Goal: Check status: Check status

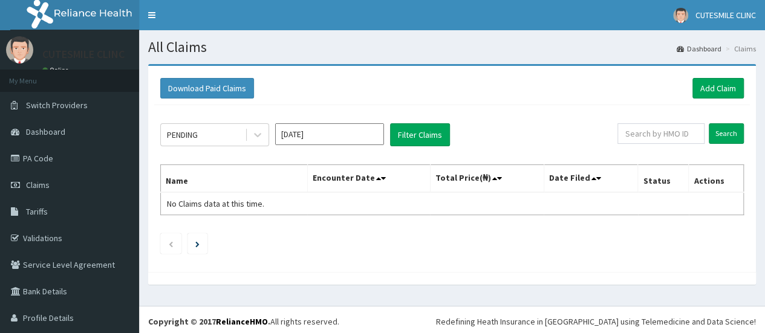
scroll to position [28, 0]
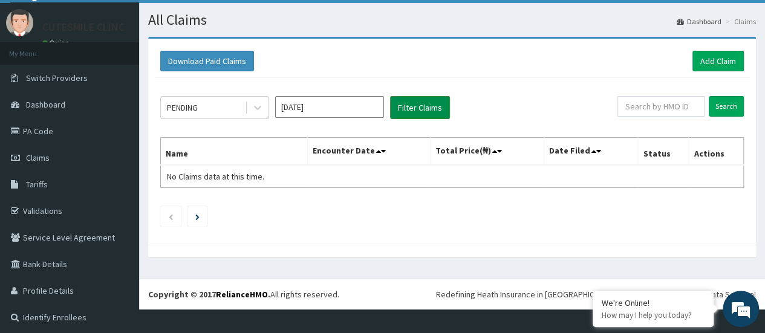
click at [429, 106] on button "Filter Claims" at bounding box center [420, 107] width 60 height 23
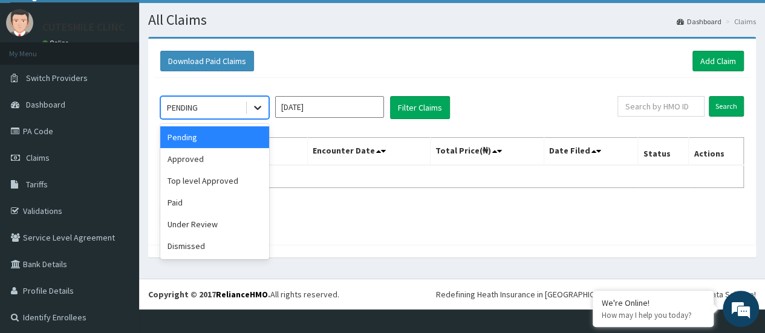
click at [258, 105] on icon at bounding box center [258, 108] width 12 height 12
click at [195, 157] on div "Approved" at bounding box center [214, 159] width 109 height 22
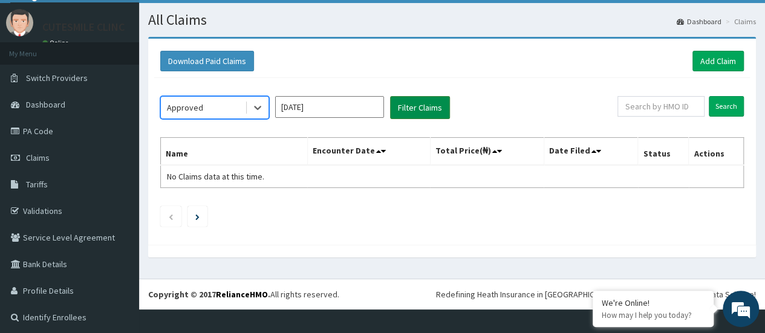
drag, startPoint x: 408, startPoint y: 106, endPoint x: 415, endPoint y: 106, distance: 7.3
click at [409, 106] on button "Filter Claims" at bounding box center [420, 107] width 60 height 23
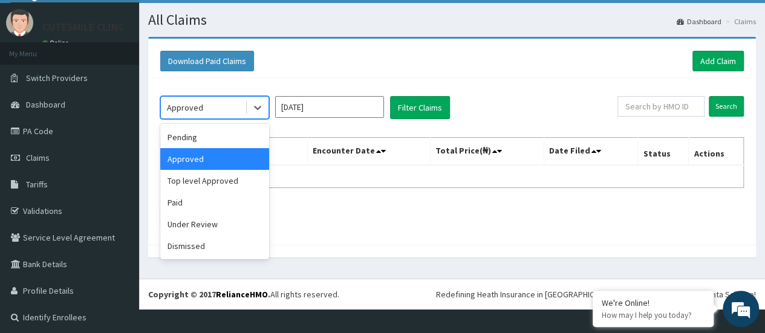
click at [245, 108] on div at bounding box center [257, 108] width 24 height 22
click at [194, 183] on div "Top level Approved" at bounding box center [214, 181] width 109 height 22
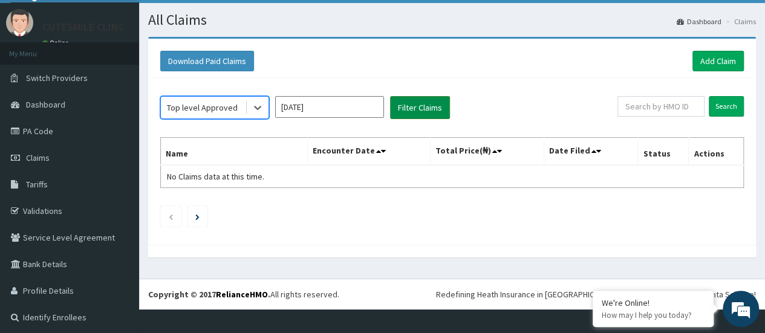
click at [406, 98] on button "Filter Claims" at bounding box center [420, 107] width 60 height 23
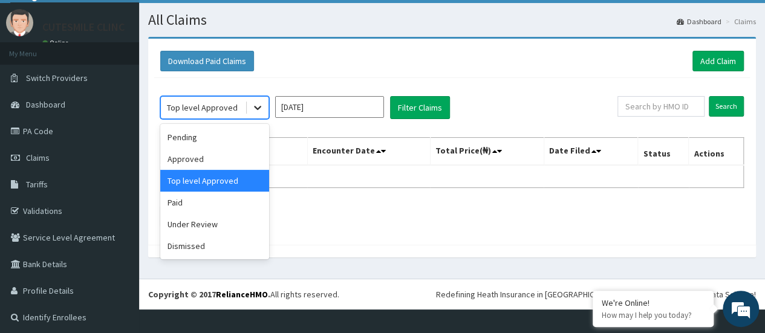
click at [253, 103] on icon at bounding box center [258, 108] width 12 height 12
click at [207, 207] on div "Paid" at bounding box center [214, 203] width 109 height 22
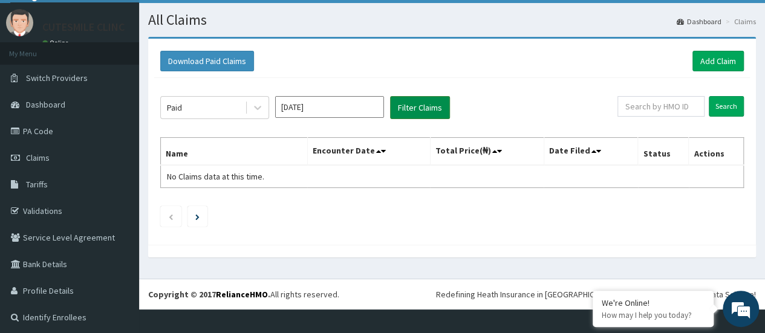
click at [400, 106] on button "Filter Claims" at bounding box center [420, 107] width 60 height 23
click at [256, 105] on icon at bounding box center [258, 108] width 12 height 12
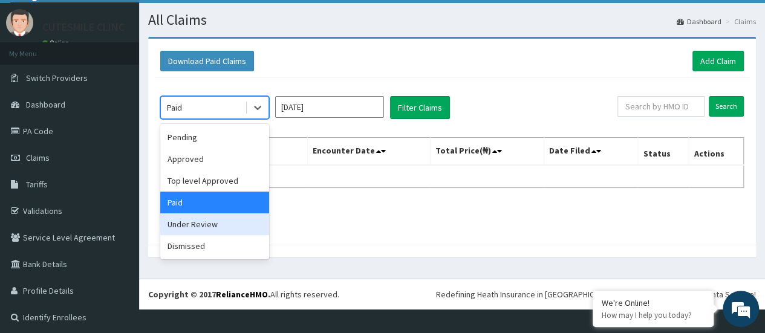
click at [207, 227] on div "Under Review" at bounding box center [214, 224] width 109 height 22
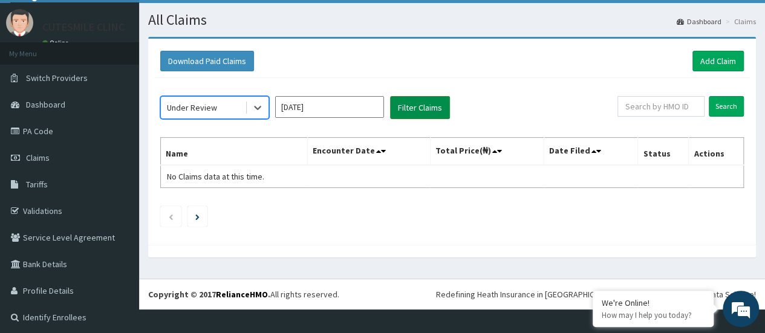
click at [423, 109] on button "Filter Claims" at bounding box center [420, 107] width 60 height 23
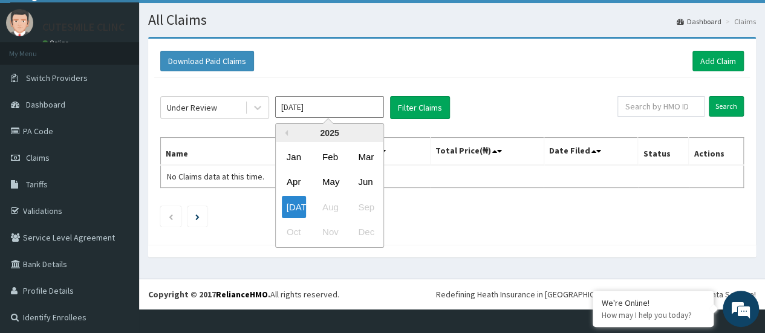
click at [327, 105] on input "Jul 2025" at bounding box center [329, 107] width 109 height 22
click at [364, 178] on div "Jun" at bounding box center [365, 182] width 24 height 22
drag, startPoint x: 359, startPoint y: 105, endPoint x: 351, endPoint y: 138, distance: 34.3
click at [351, 118] on div "Under Review May 2025 Previous Year 2025 Jan Feb Mar Apr May Jun Jul Aug Sep Oc…" at bounding box center [452, 158] width 596 height 161
click at [376, 181] on div "Jun" at bounding box center [365, 182] width 24 height 22
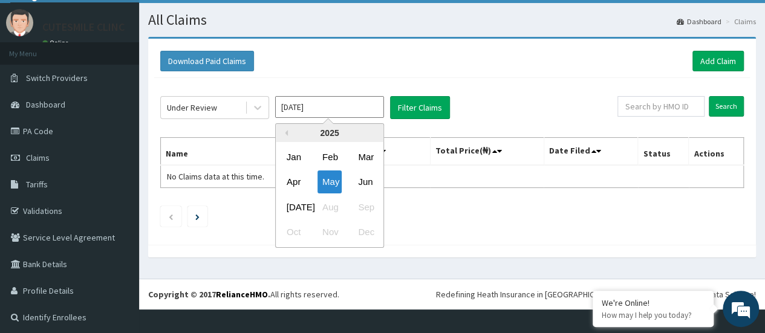
click at [313, 102] on input "May 2025" at bounding box center [329, 107] width 109 height 22
click at [365, 179] on div "Jun" at bounding box center [365, 182] width 24 height 22
click at [328, 106] on input "May 2025" at bounding box center [329, 107] width 109 height 22
click at [296, 181] on div "Apr" at bounding box center [294, 182] width 24 height 22
drag, startPoint x: 324, startPoint y: 106, endPoint x: 324, endPoint y: 131, distance: 25.4
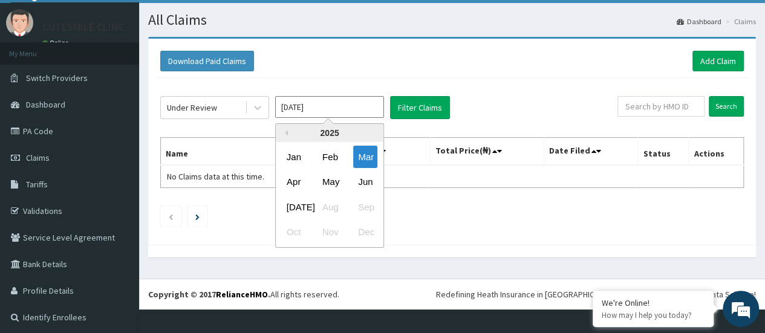
click at [324, 108] on input "Mar 2025" at bounding box center [329, 107] width 109 height 22
click at [302, 204] on div "Jul" at bounding box center [294, 207] width 24 height 22
type input "Jun 2025"
drag, startPoint x: 348, startPoint y: 103, endPoint x: 327, endPoint y: 134, distance: 36.6
click at [347, 103] on input "Jun 2025" at bounding box center [329, 107] width 109 height 22
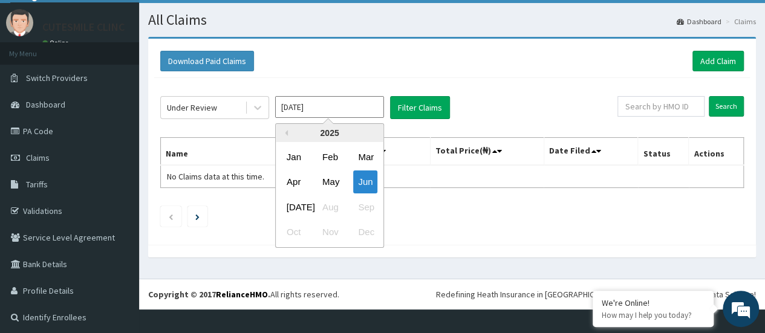
click at [330, 204] on div "Jul Aug Sep" at bounding box center [330, 207] width 108 height 25
click at [301, 206] on div "Jul" at bounding box center [294, 207] width 24 height 22
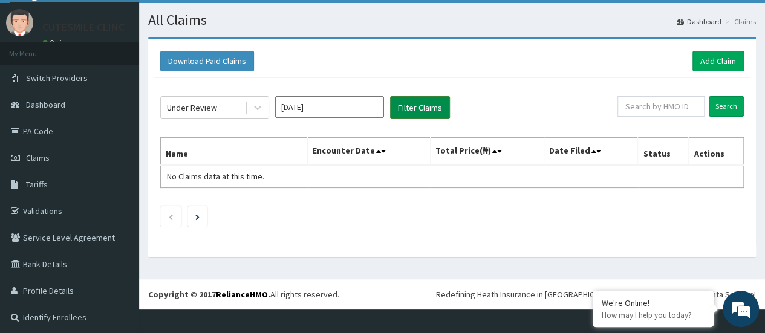
click at [409, 105] on button "Filter Claims" at bounding box center [420, 107] width 60 height 23
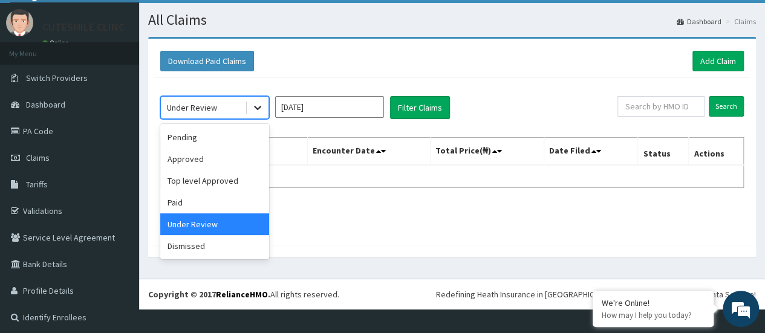
click at [262, 105] on icon at bounding box center [258, 108] width 12 height 12
drag, startPoint x: 237, startPoint y: 151, endPoint x: 287, endPoint y: 157, distance: 49.9
click at [238, 157] on div "Approved" at bounding box center [214, 159] width 109 height 22
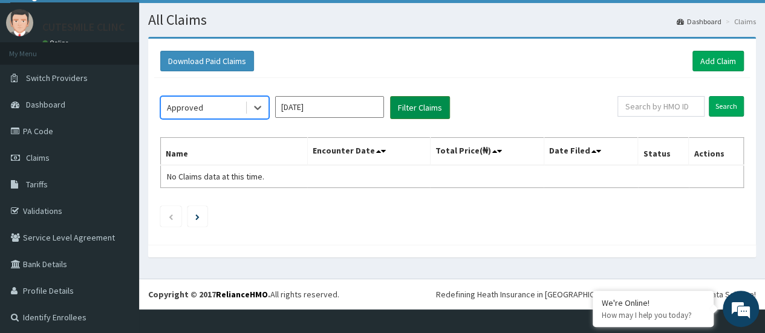
click at [402, 109] on button "Filter Claims" at bounding box center [420, 107] width 60 height 23
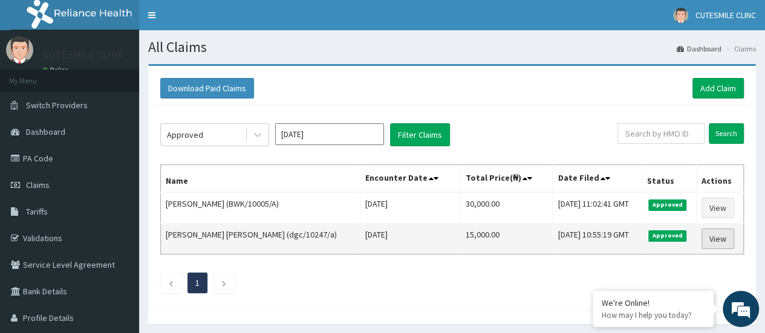
click at [725, 238] on link "View" at bounding box center [718, 239] width 33 height 21
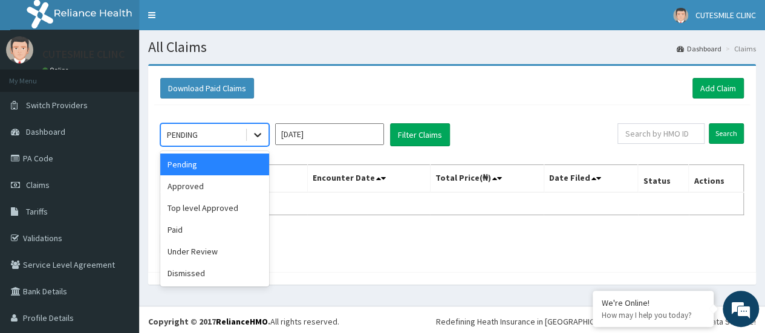
click at [255, 138] on icon at bounding box center [258, 135] width 12 height 12
click at [219, 183] on div "Approved" at bounding box center [214, 186] width 109 height 22
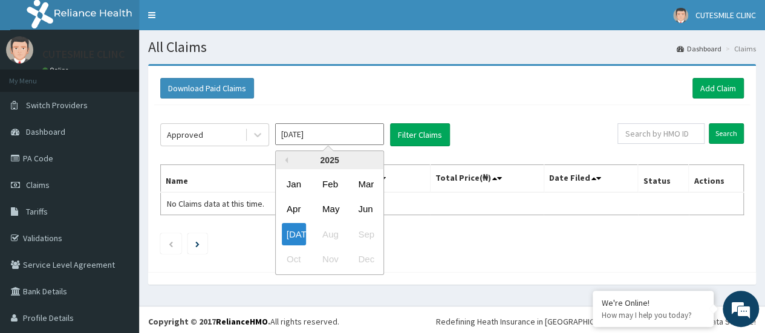
click at [328, 128] on input "Jul 2025" at bounding box center [329, 134] width 109 height 22
click at [287, 233] on div "Jul" at bounding box center [294, 234] width 24 height 22
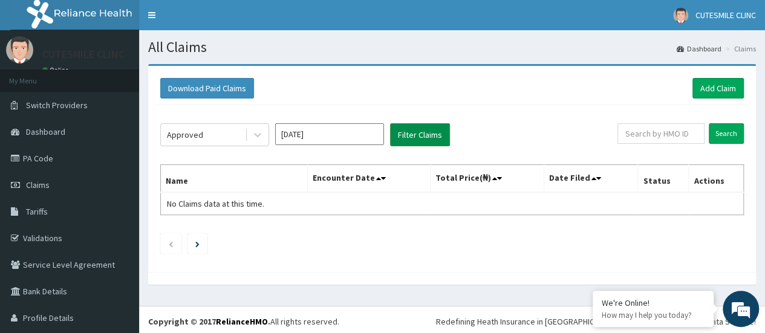
click at [429, 138] on button "Filter Claims" at bounding box center [420, 134] width 60 height 23
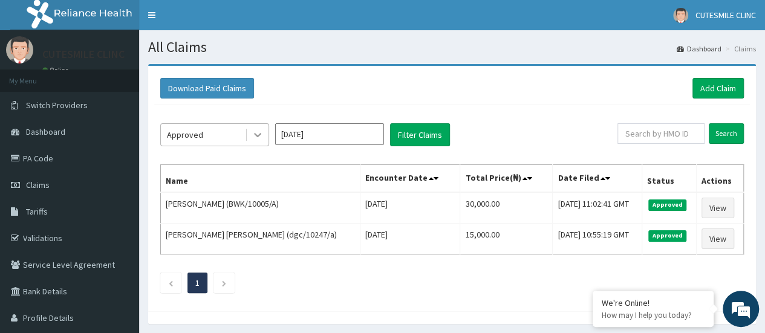
click at [261, 136] on icon at bounding box center [258, 135] width 12 height 12
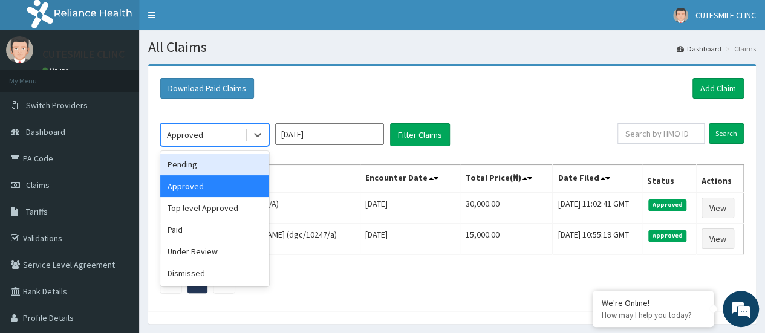
click at [244, 166] on div "Pending" at bounding box center [214, 165] width 109 height 22
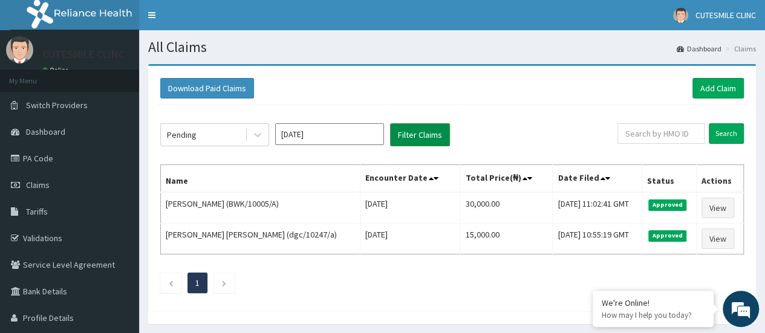
click at [421, 137] on button "Filter Claims" at bounding box center [420, 134] width 60 height 23
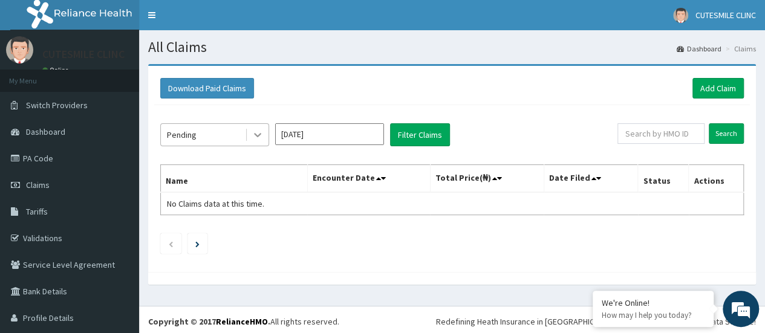
click at [252, 137] on icon at bounding box center [258, 135] width 12 height 12
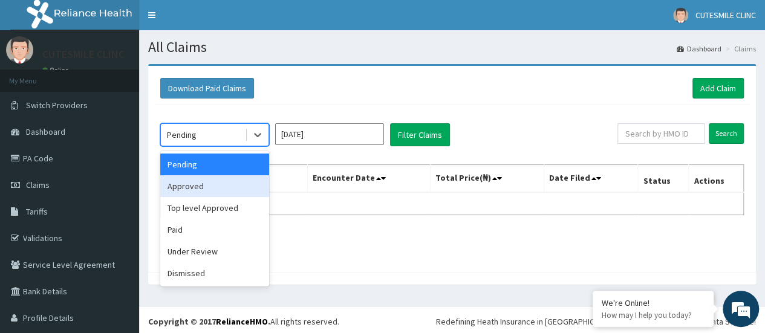
click at [223, 188] on div "Approved" at bounding box center [214, 186] width 109 height 22
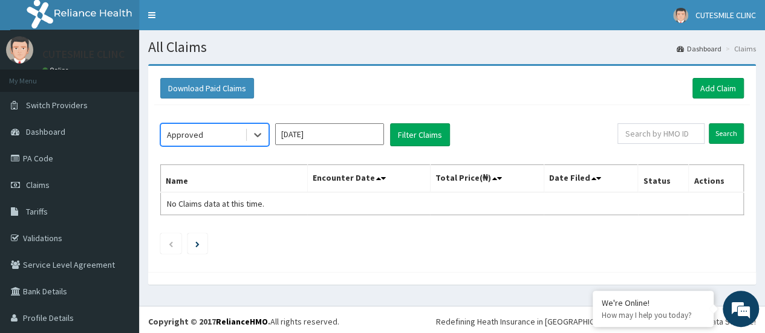
click at [310, 145] on input "Jun 2025" at bounding box center [329, 134] width 109 height 22
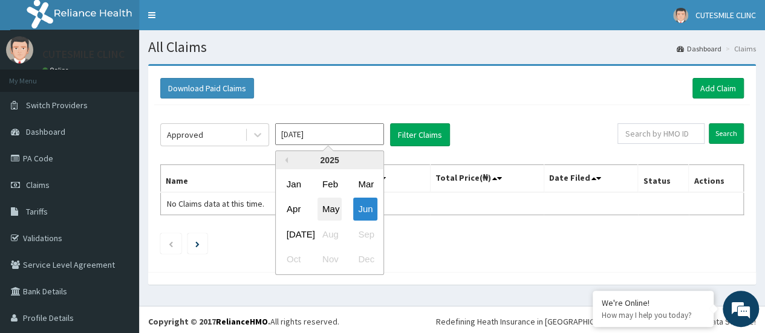
click at [334, 213] on div "May" at bounding box center [330, 209] width 24 height 22
type input "Apr 2025"
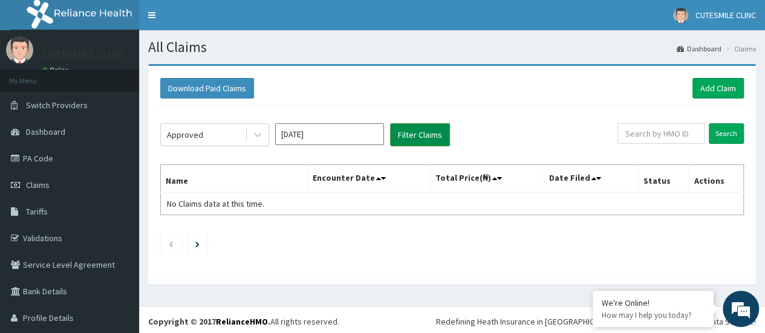
click at [432, 129] on button "Filter Claims" at bounding box center [420, 134] width 60 height 23
click at [406, 132] on button "Filter Claims" at bounding box center [420, 134] width 60 height 23
click at [406, 134] on button "Filter Claims" at bounding box center [420, 134] width 60 height 23
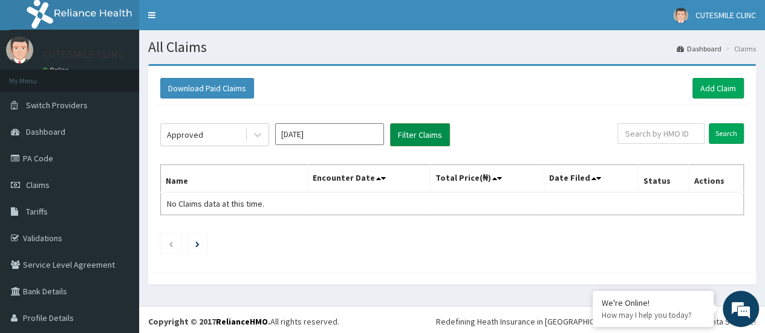
click at [406, 134] on button "Filter Claims" at bounding box center [420, 134] width 60 height 23
drag, startPoint x: 406, startPoint y: 134, endPoint x: 631, endPoint y: 111, distance: 226.2
click at [406, 134] on button "Filter Claims" at bounding box center [420, 134] width 60 height 23
click at [51, 161] on link "PA Code" at bounding box center [69, 158] width 139 height 27
